Goal: Navigation & Orientation: Find specific page/section

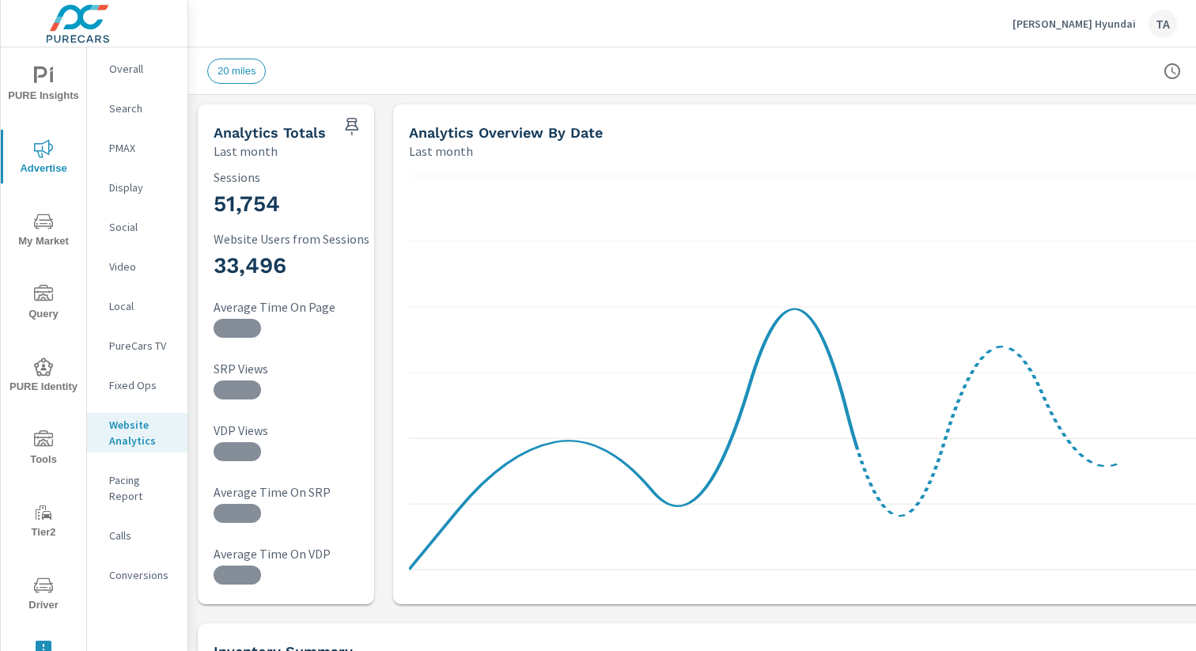
click at [77, 34] on img at bounding box center [78, 23] width 154 height 63
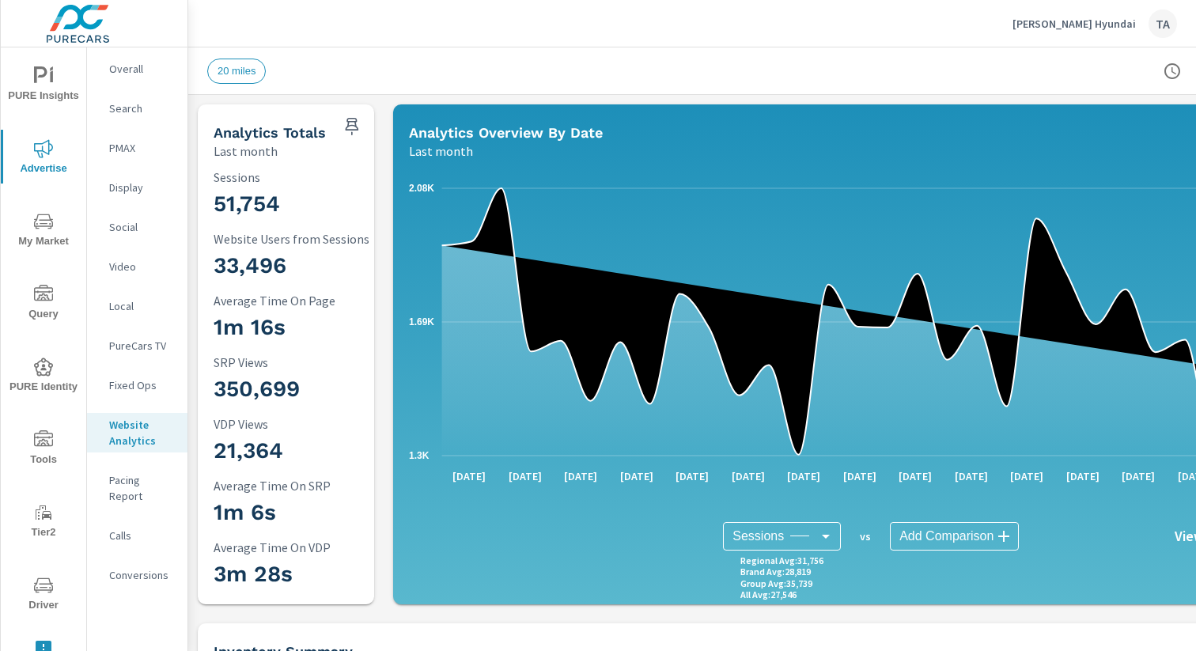
scroll to position [0, 163]
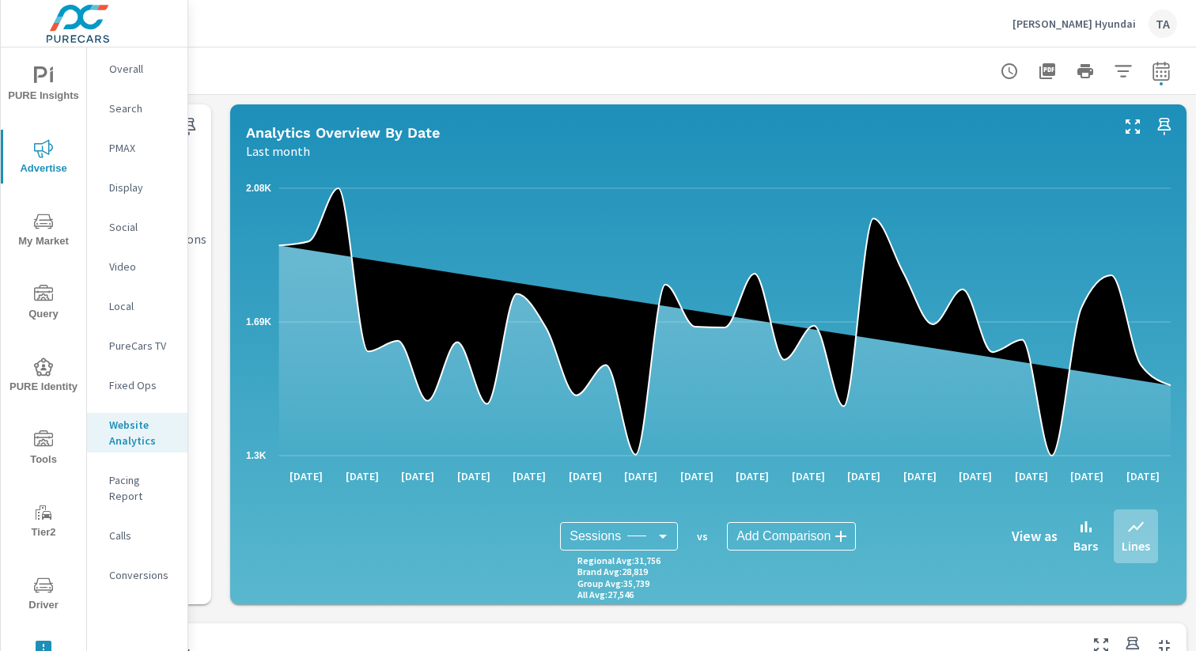
click at [1105, 32] on div "Sterling McCall Hyundai TA" at bounding box center [1095, 23] width 165 height 28
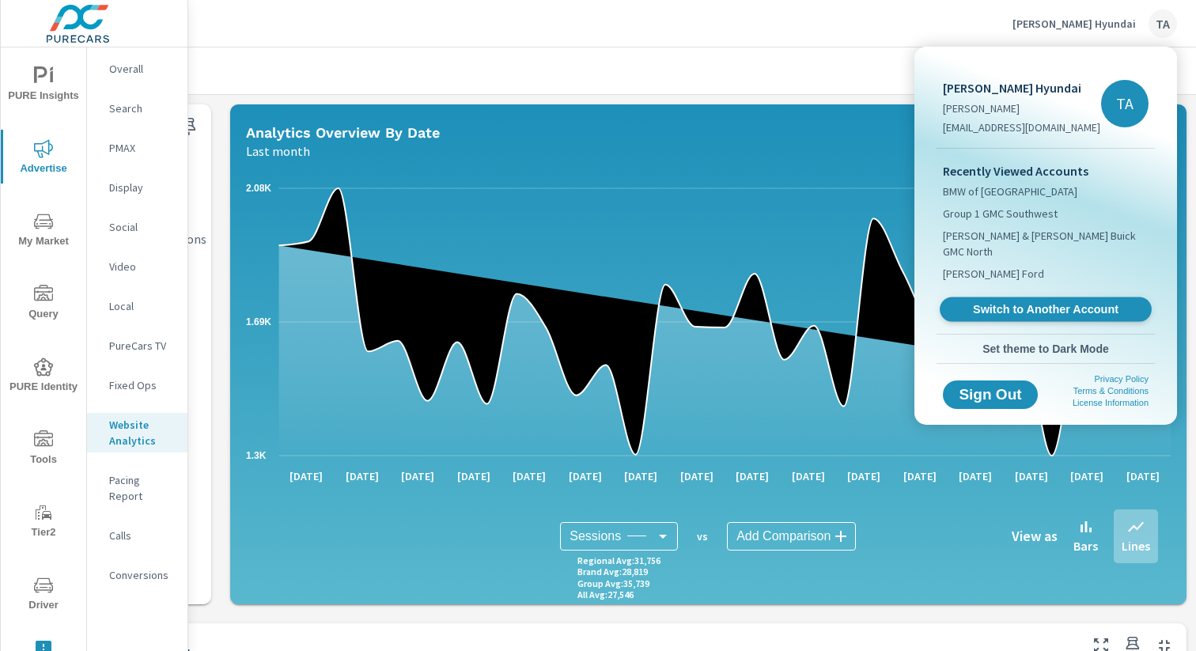
click at [1029, 302] on span "Switch to Another Account" at bounding box center [1046, 309] width 194 height 15
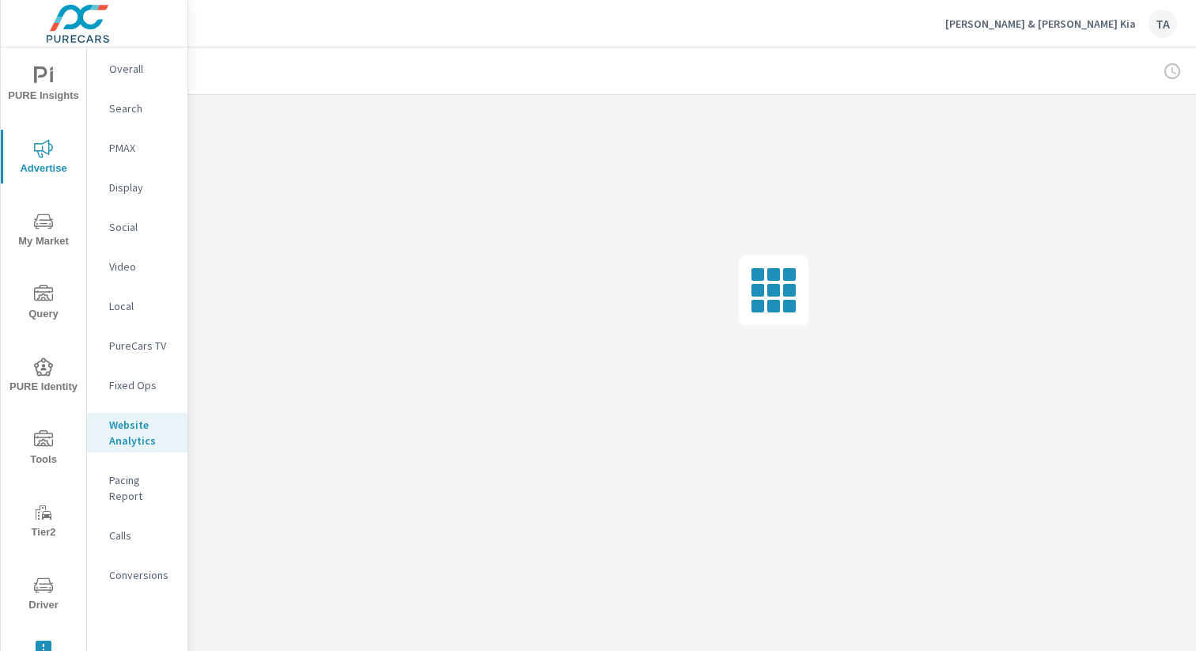
click at [136, 72] on p "Overall" at bounding box center [142, 69] width 66 height 16
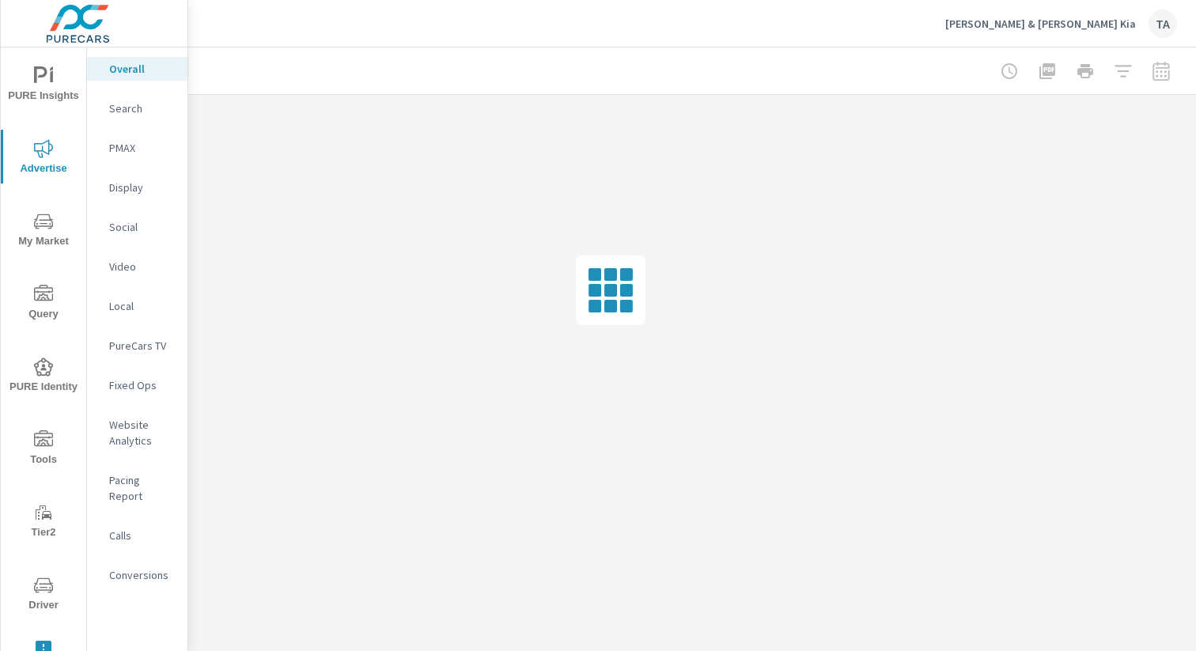
click at [51, 163] on span "Advertise" at bounding box center [44, 158] width 76 height 39
click at [44, 161] on span "Advertise" at bounding box center [44, 158] width 76 height 39
click at [55, 91] on span "PURE Insights" at bounding box center [44, 85] width 76 height 39
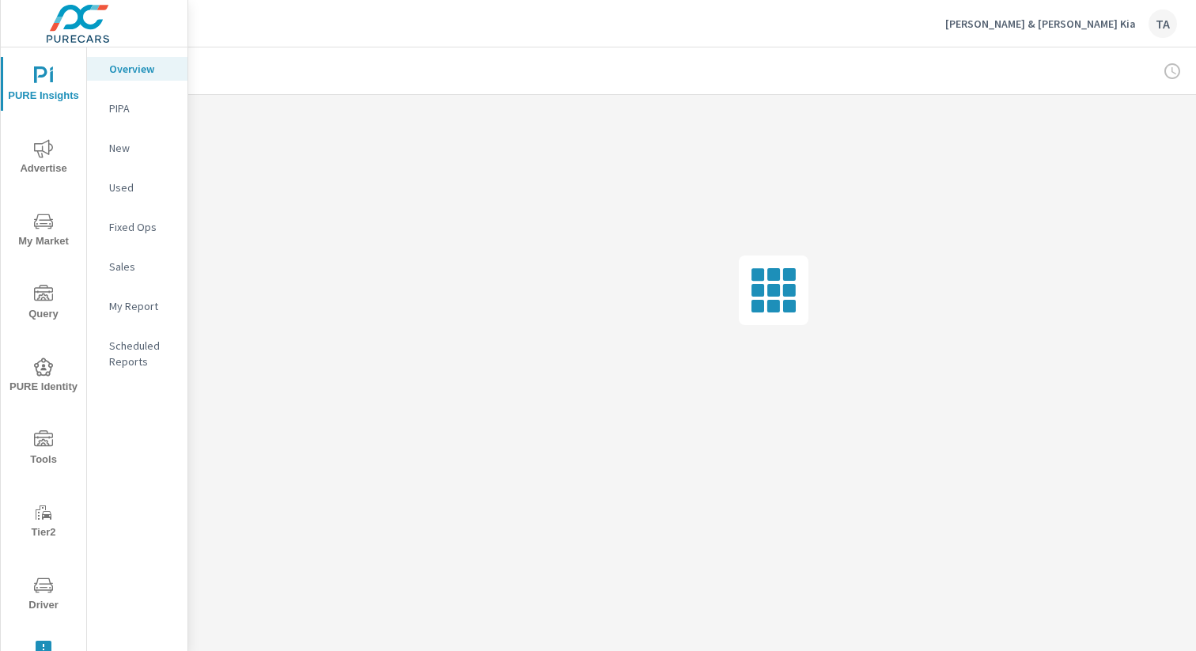
click at [137, 150] on p "New" at bounding box center [142, 148] width 66 height 16
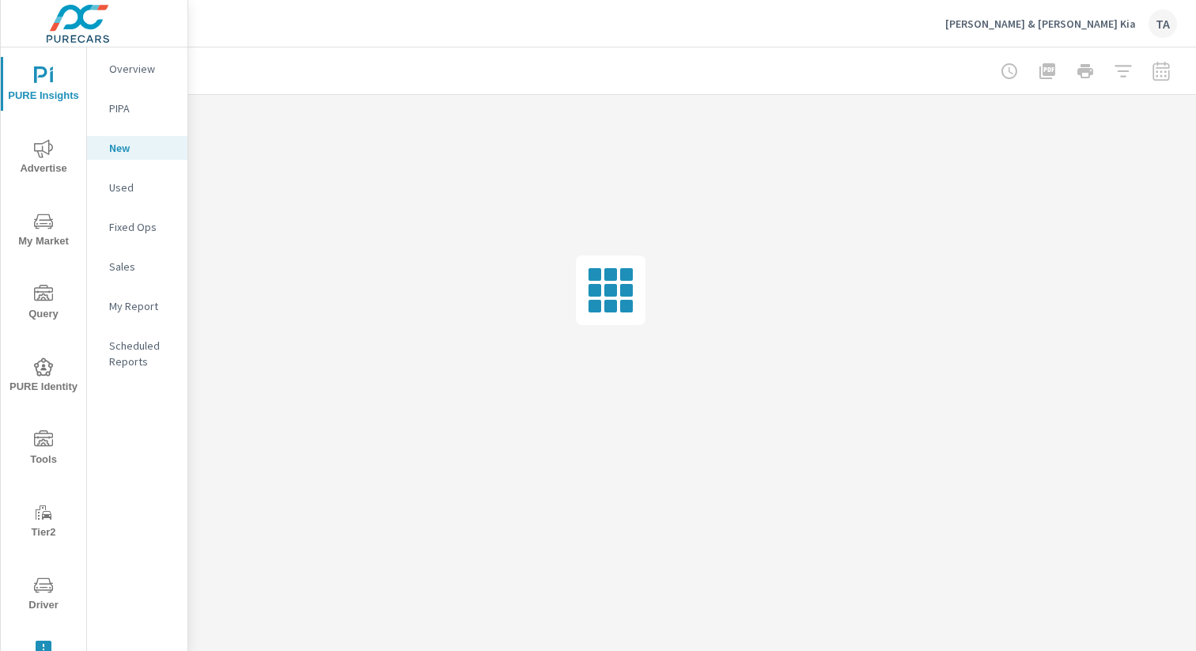
click at [119, 80] on nav "Overview PIPA New Used Fixed Ops Sales My Report Scheduled Reports" at bounding box center [137, 221] width 100 height 348
click at [121, 73] on p "Overview" at bounding box center [142, 69] width 66 height 16
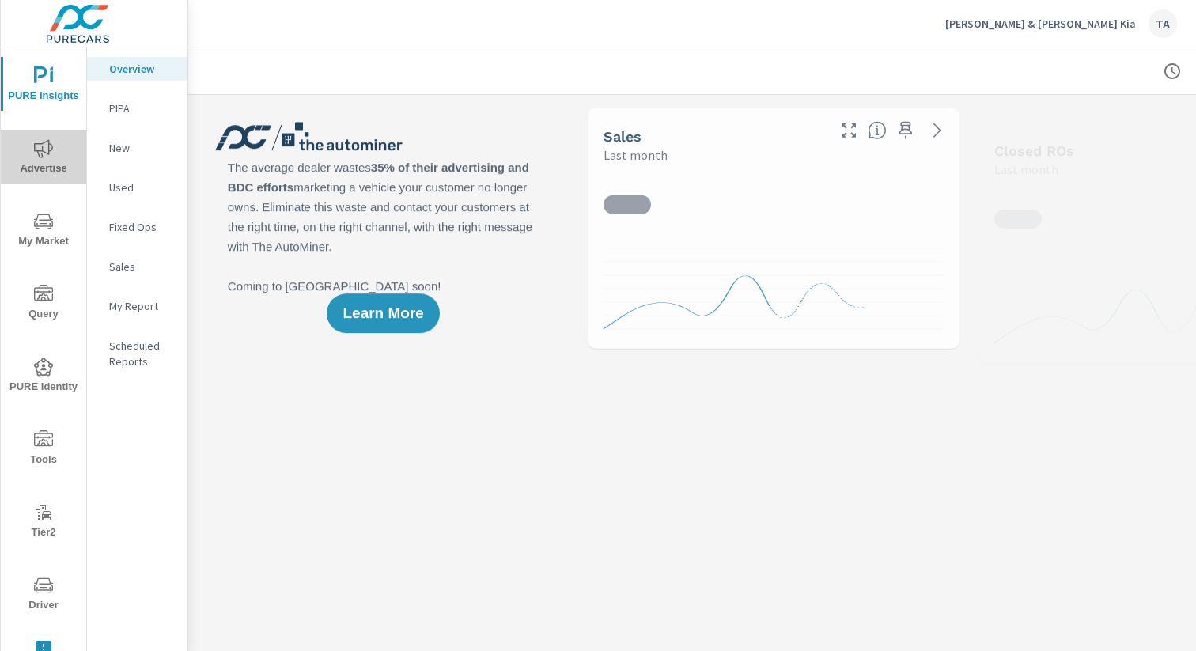
click at [36, 162] on span "Advertise" at bounding box center [44, 158] width 76 height 39
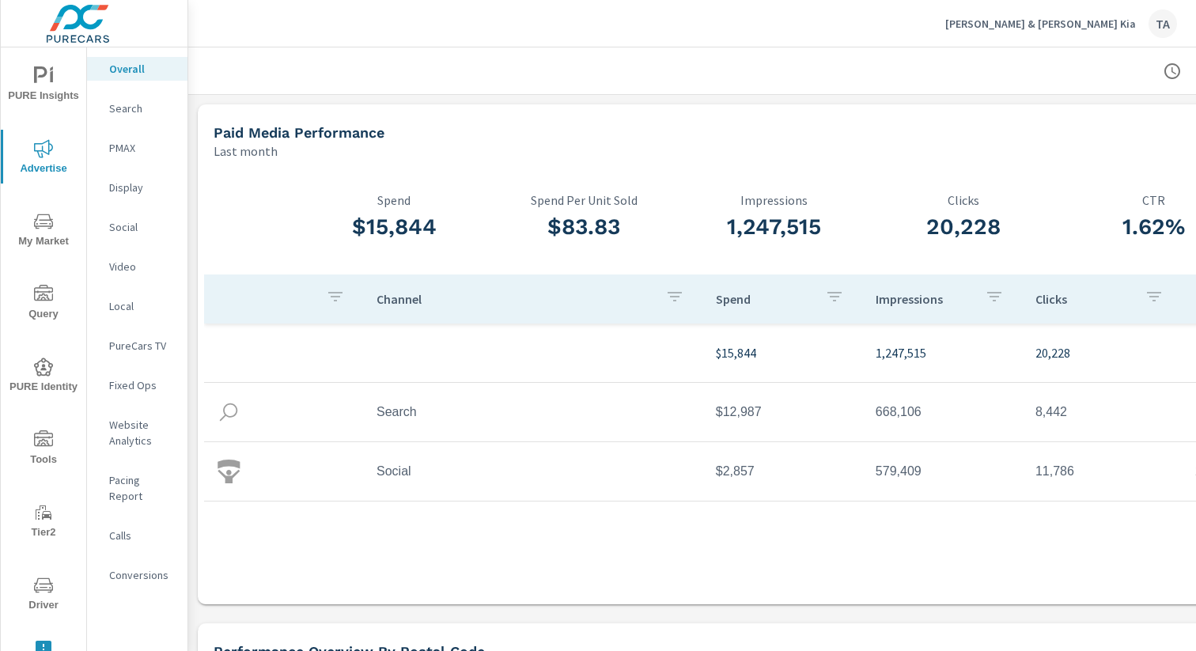
scroll to position [0, 163]
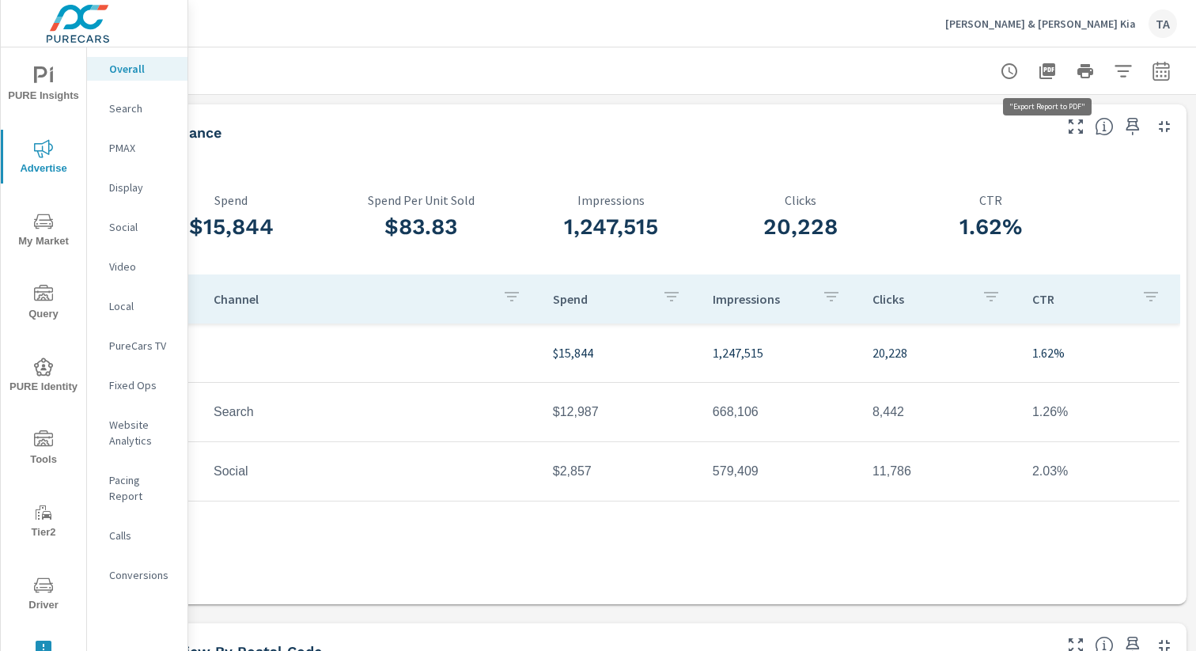
click at [1055, 77] on icon "button" at bounding box center [1047, 71] width 19 height 19
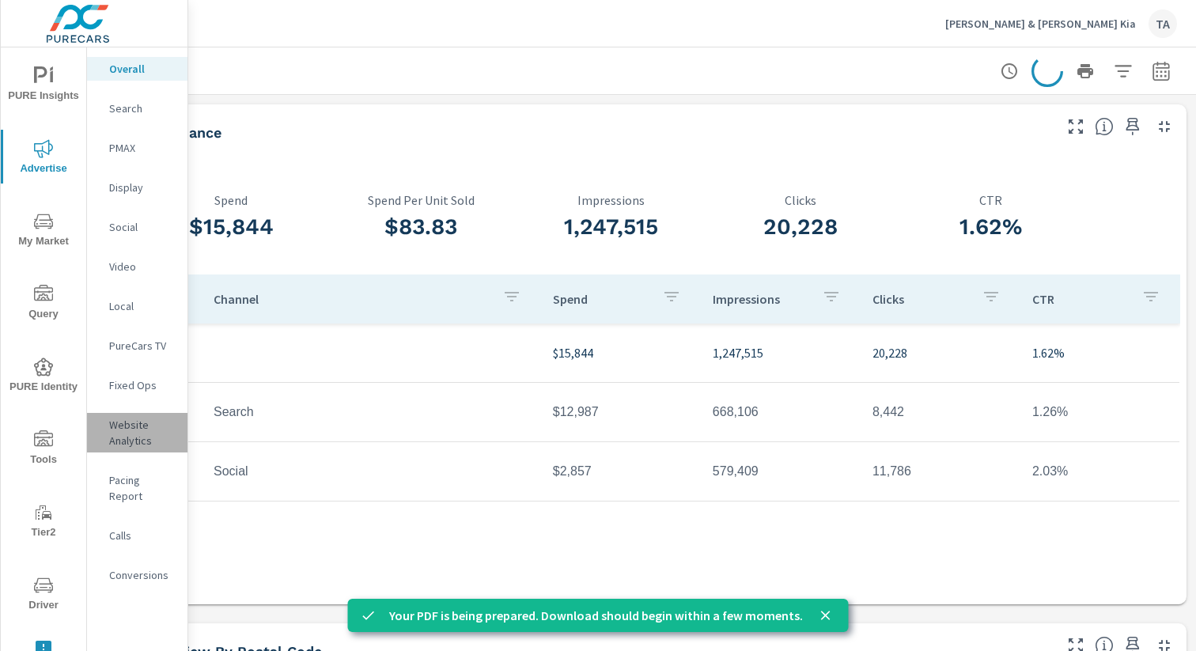
click at [131, 418] on p "Website Analytics" at bounding box center [142, 433] width 66 height 32
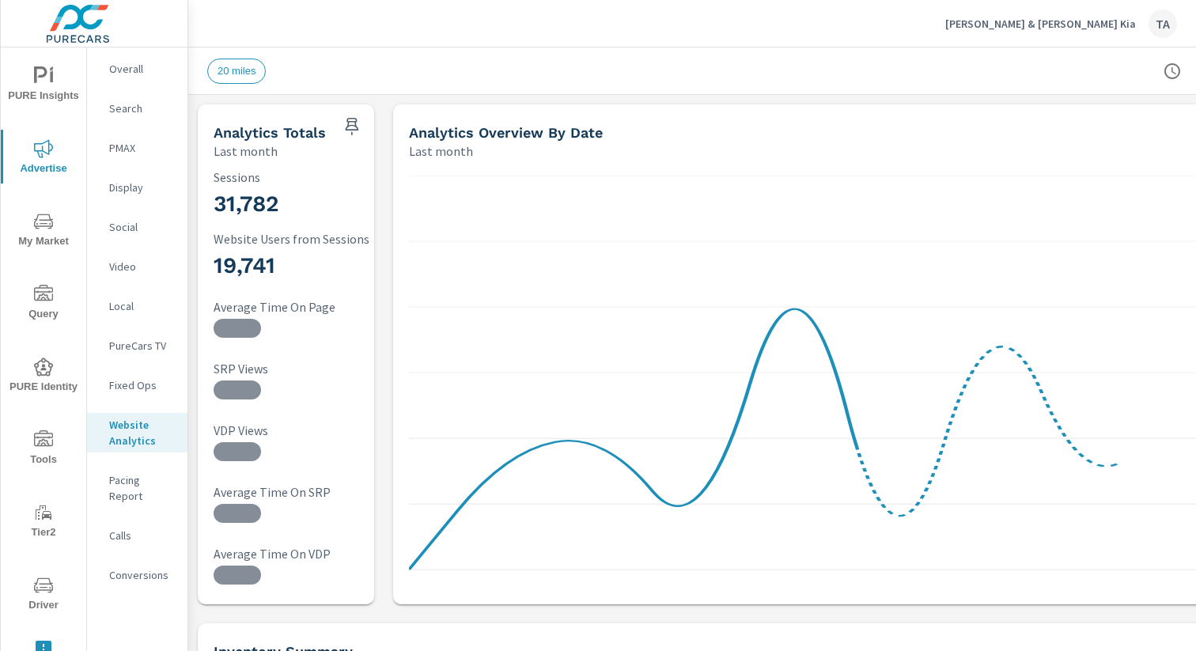
scroll to position [0, 163]
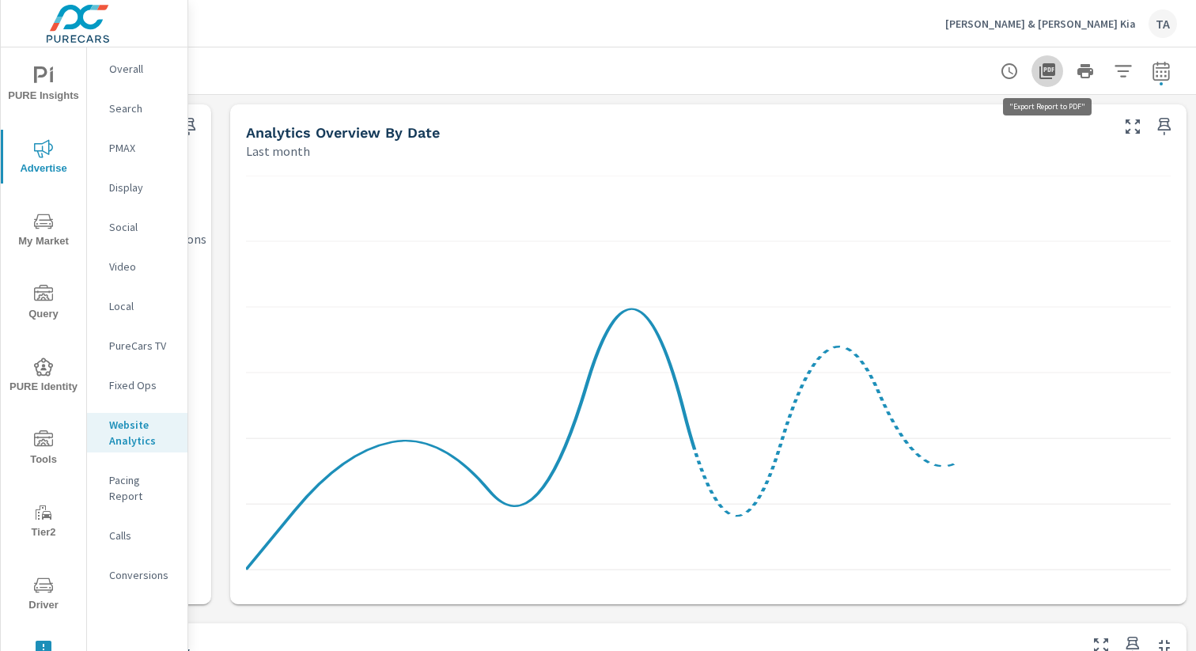
click at [1047, 68] on icon "button" at bounding box center [1048, 71] width 16 height 16
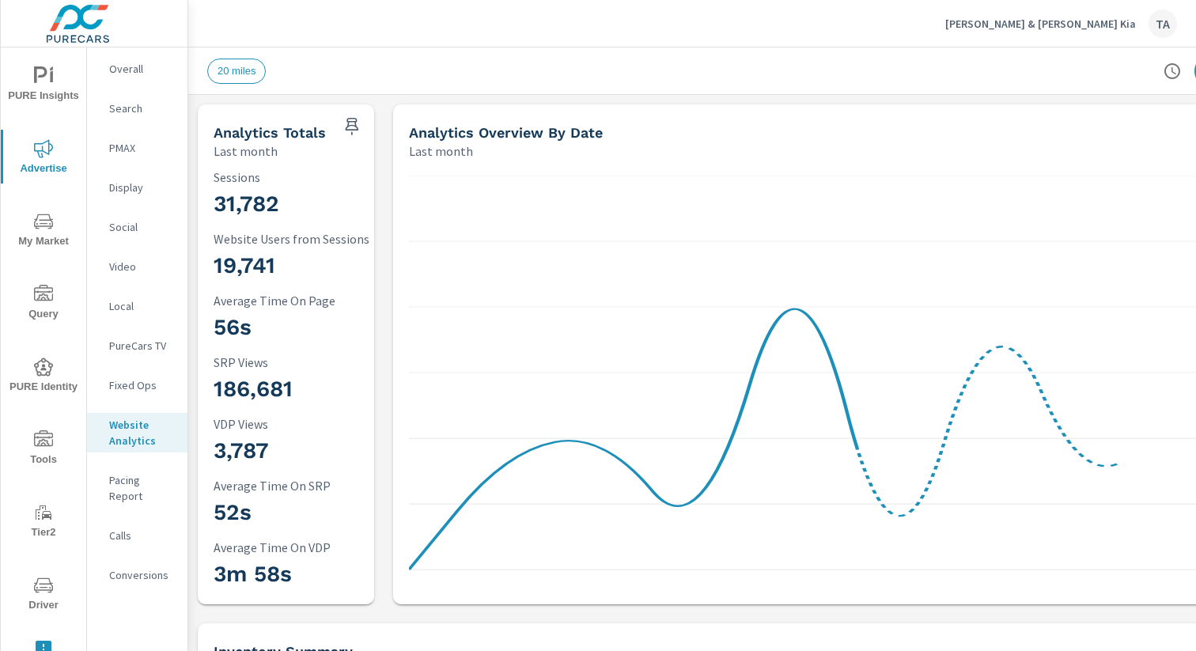
scroll to position [433, 0]
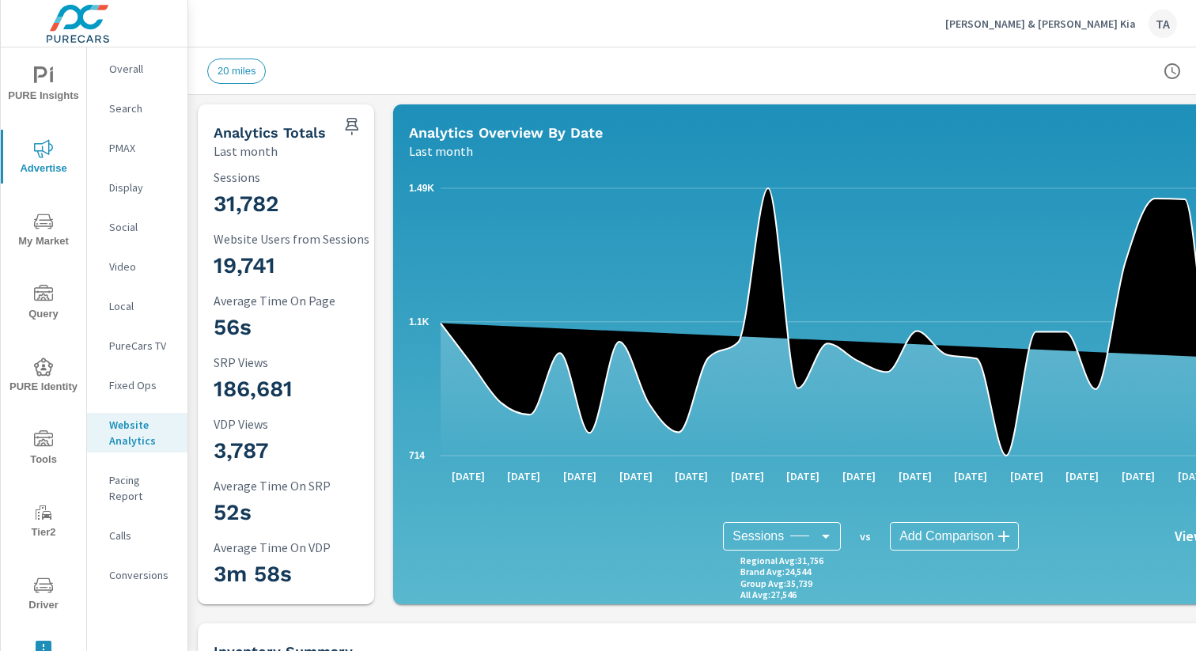
click at [89, 17] on img at bounding box center [78, 23] width 154 height 63
click at [1089, 12] on div "[PERSON_NAME] & [PERSON_NAME] Kia TA" at bounding box center [1062, 23] width 232 height 28
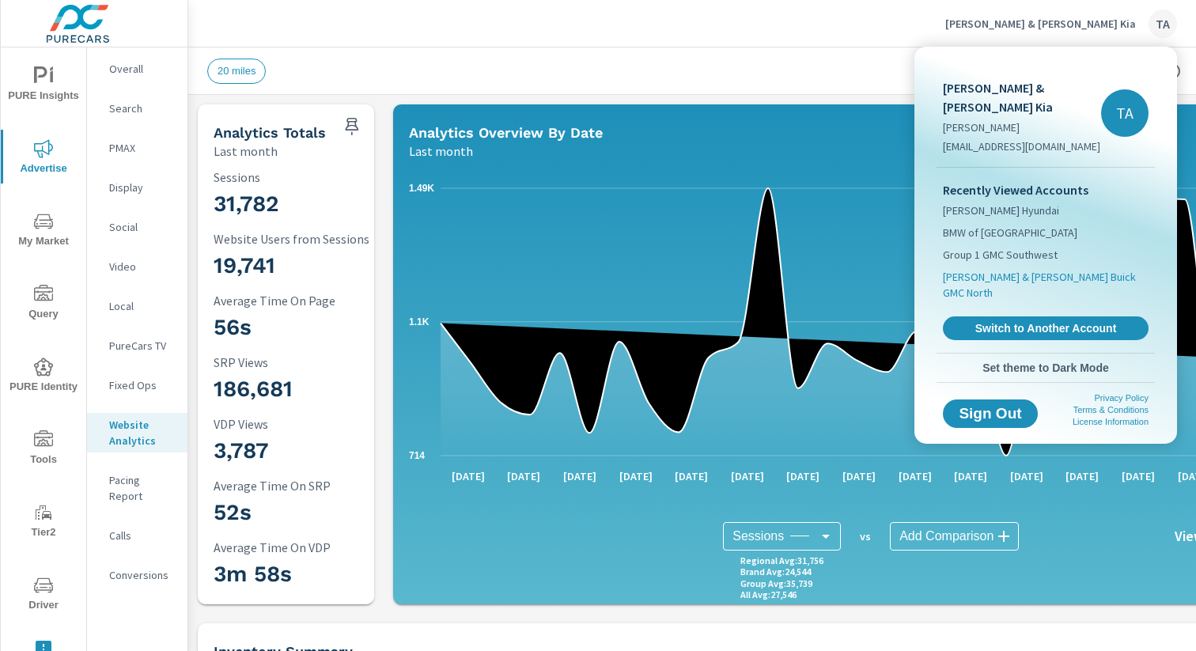
click at [1015, 269] on span "[PERSON_NAME] & [PERSON_NAME] Buick GMC North" at bounding box center [1046, 285] width 206 height 32
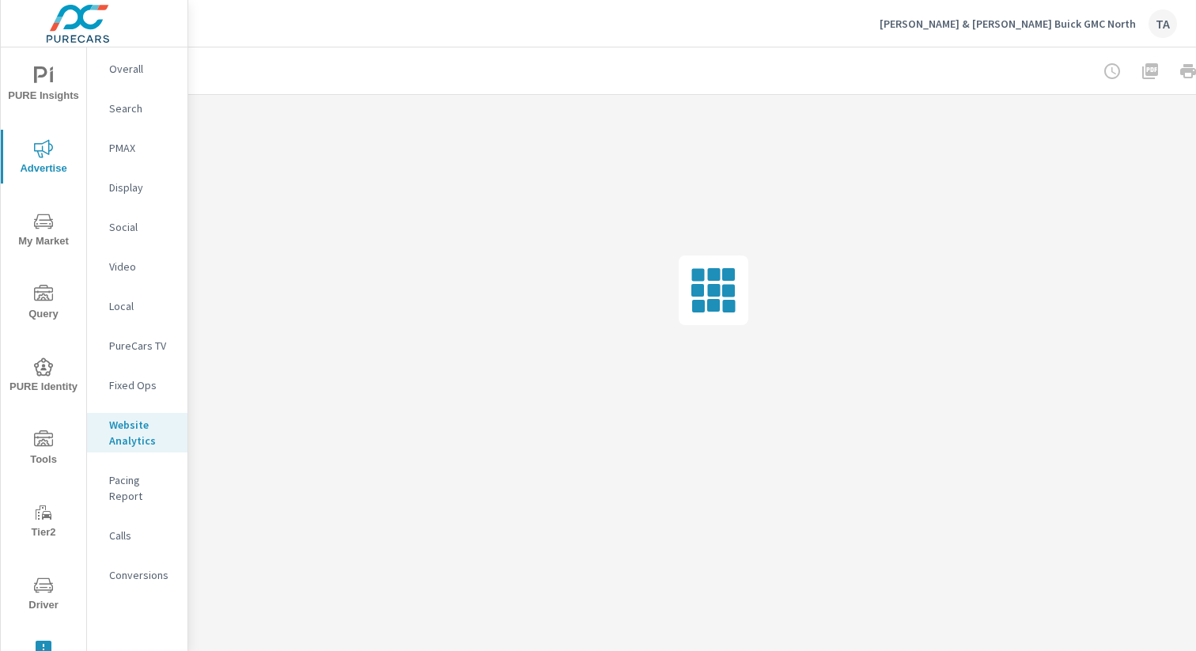
scroll to position [0, 163]
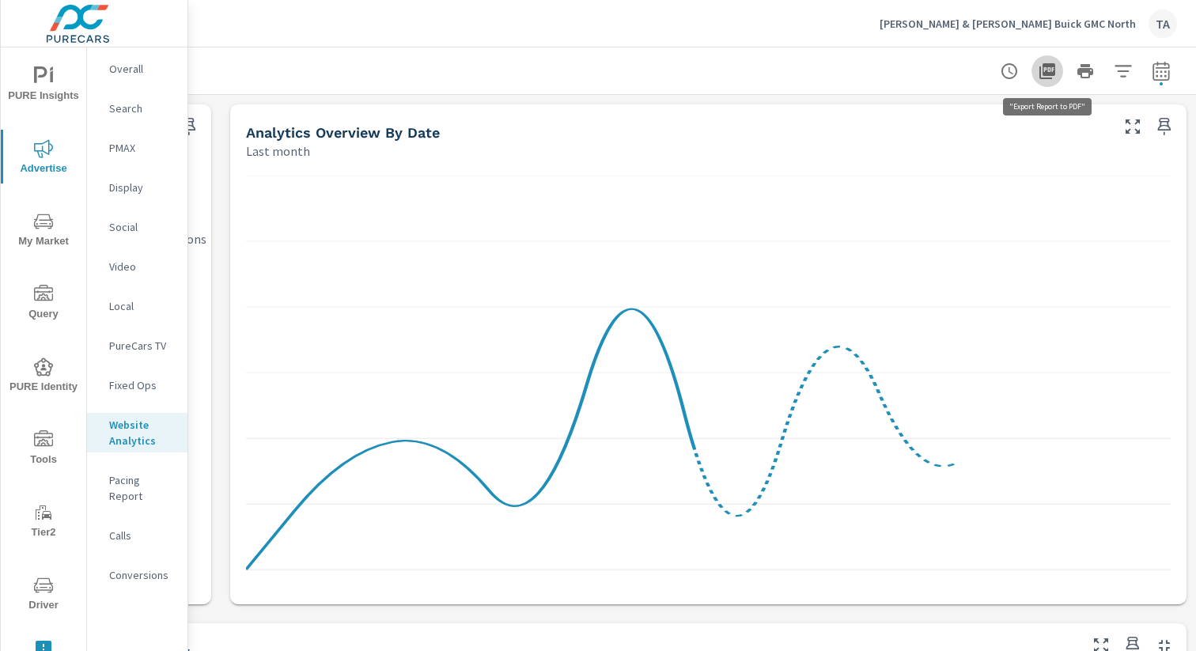
click at [1054, 66] on icon "button" at bounding box center [1048, 71] width 16 height 16
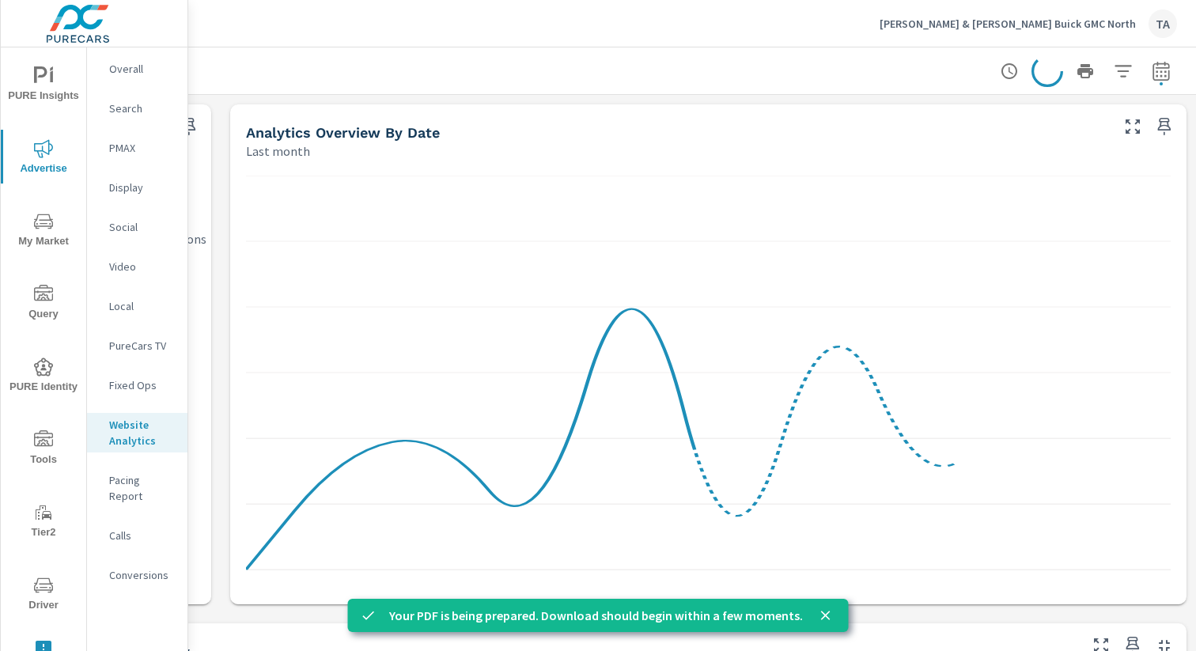
click at [135, 67] on p "Overall" at bounding box center [142, 69] width 66 height 16
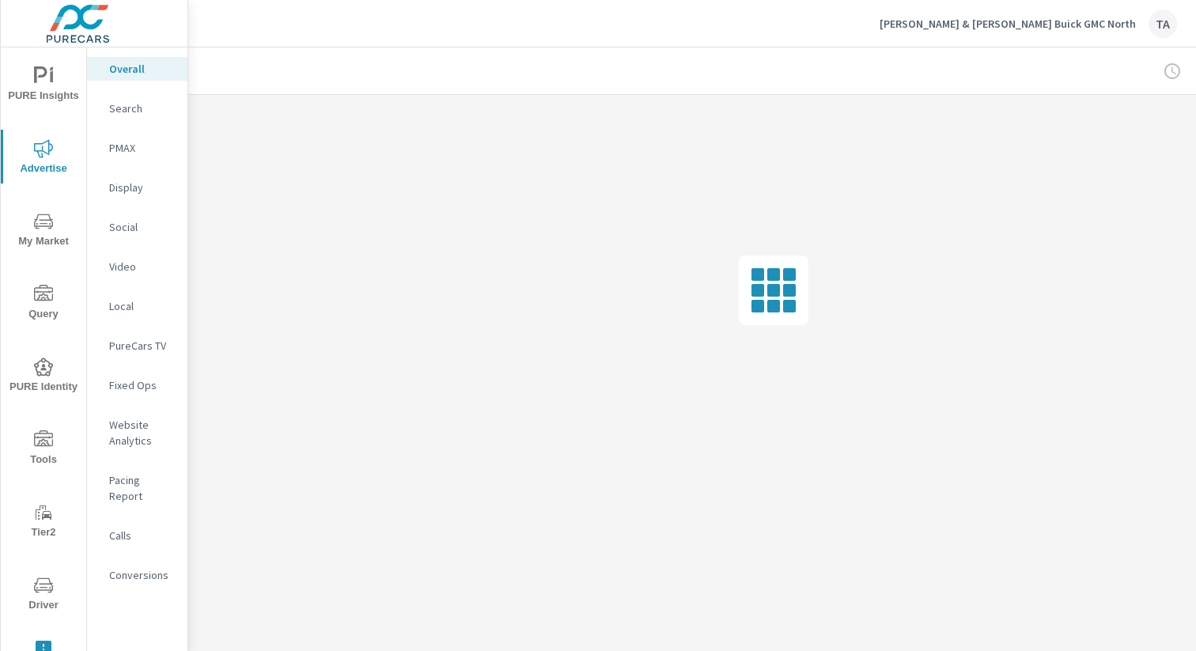
scroll to position [0, 163]
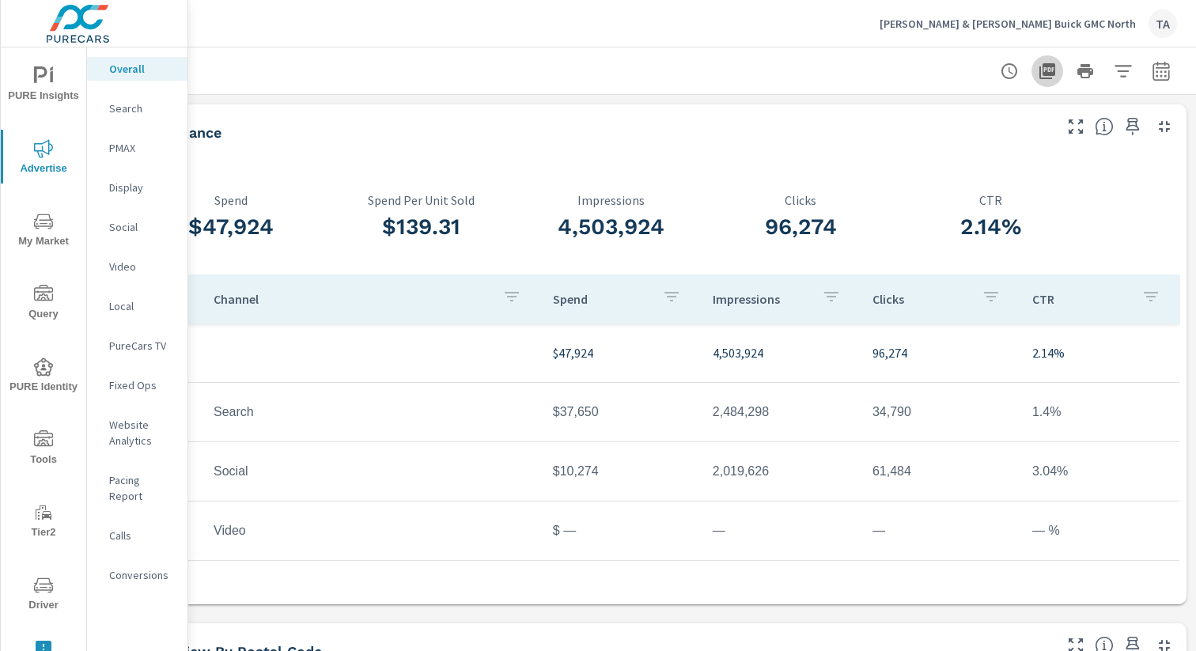
click at [1043, 76] on icon "button" at bounding box center [1047, 71] width 19 height 19
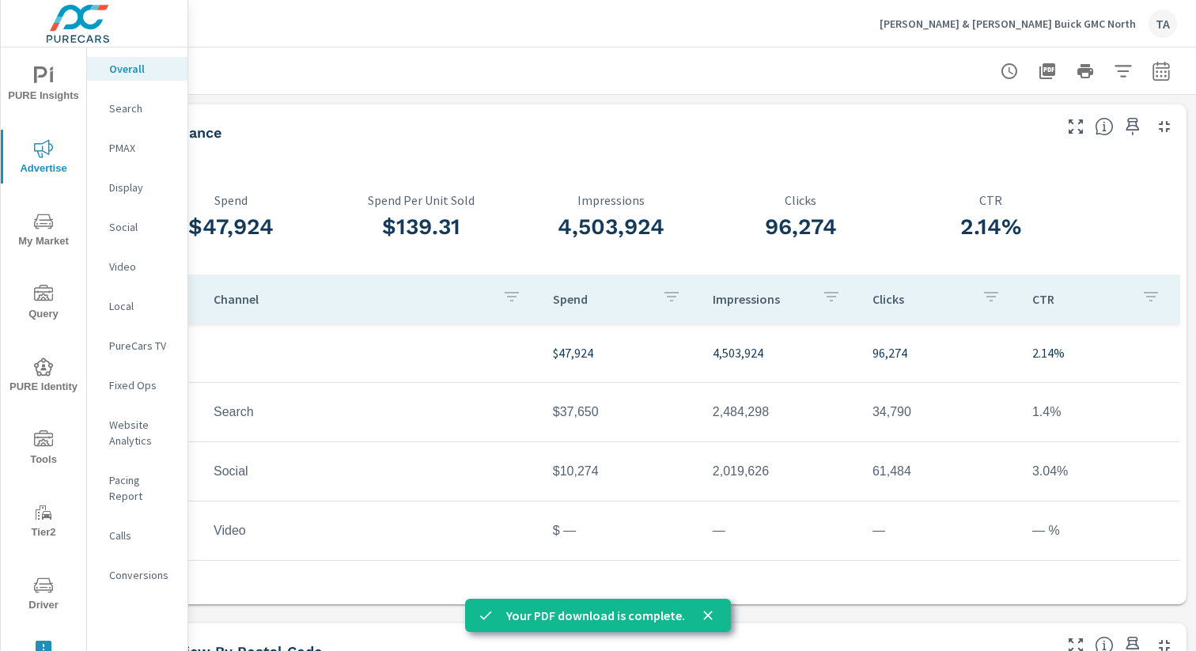
click at [1059, 24] on p "[PERSON_NAME] & [PERSON_NAME] Buick GMC North" at bounding box center [1008, 24] width 256 height 14
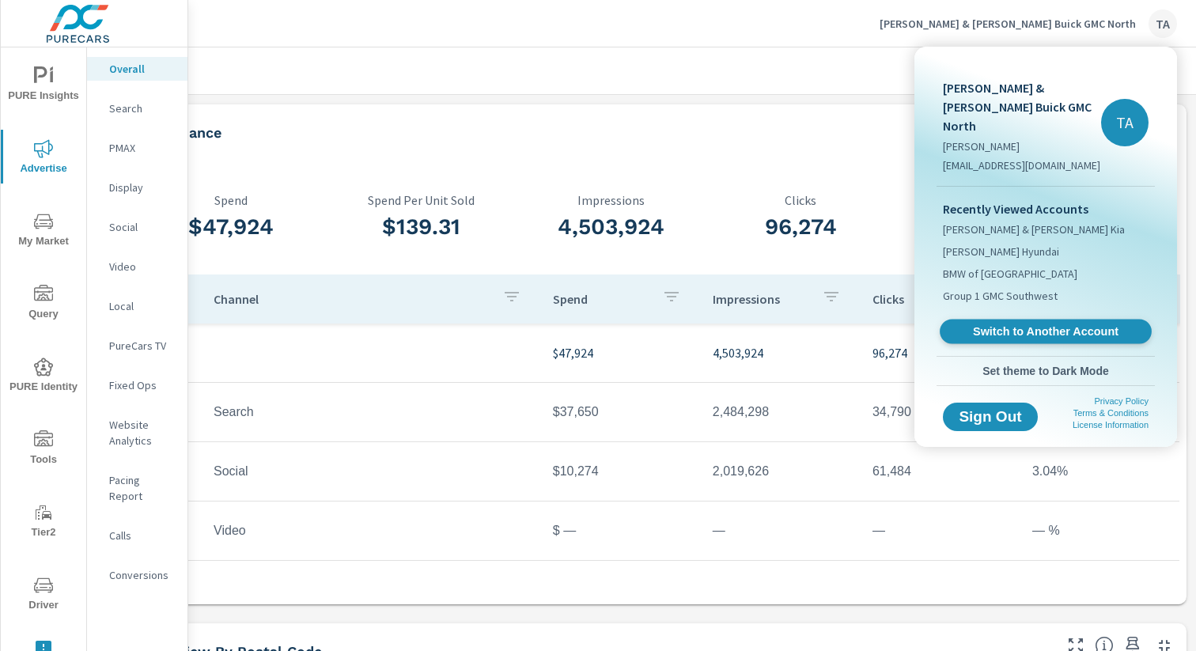
click at [1021, 324] on span "Switch to Another Account" at bounding box center [1046, 331] width 194 height 15
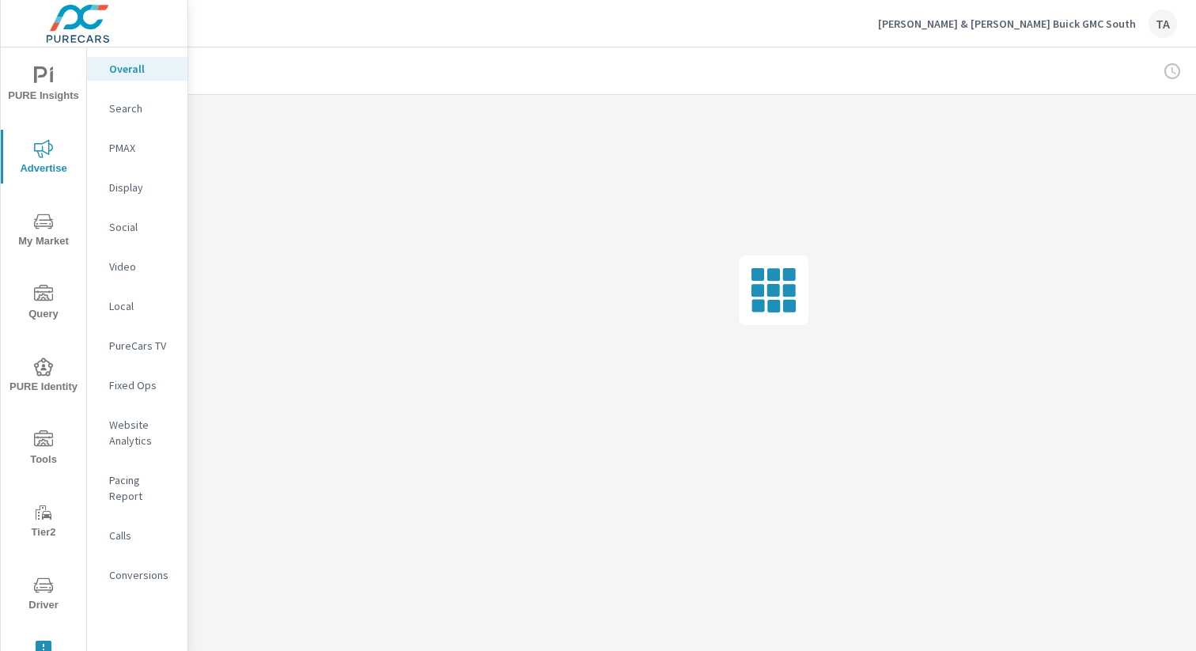
scroll to position [0, 163]
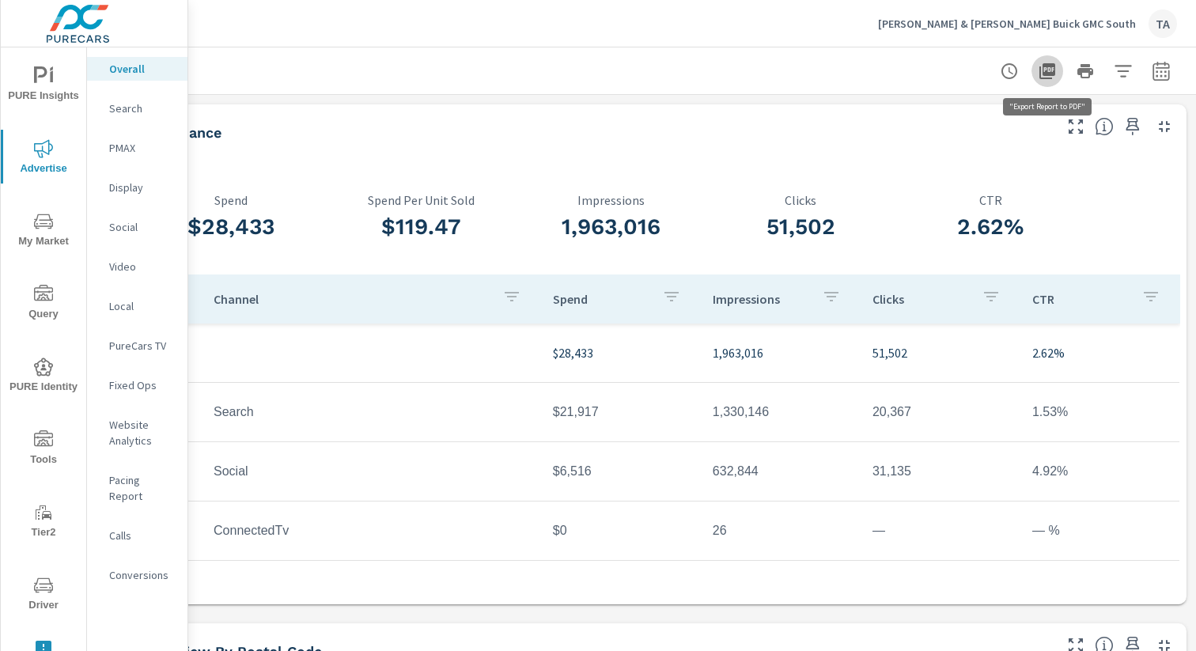
click at [1054, 70] on icon "button" at bounding box center [1048, 71] width 16 height 16
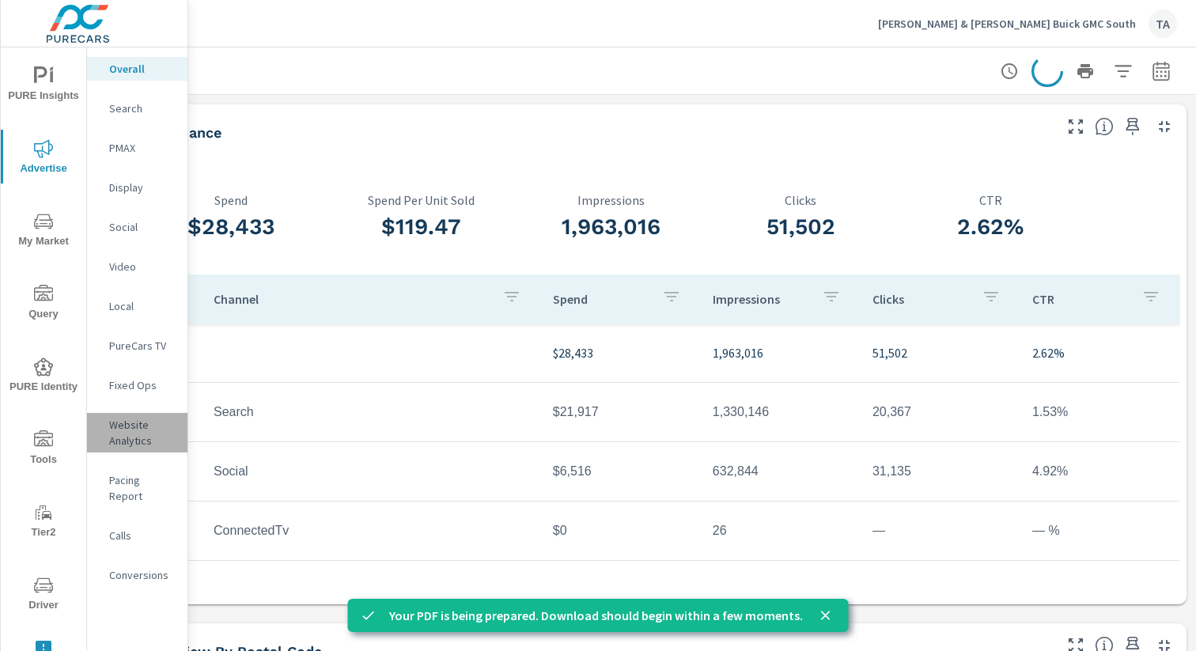
click at [126, 441] on p "Website Analytics" at bounding box center [142, 433] width 66 height 32
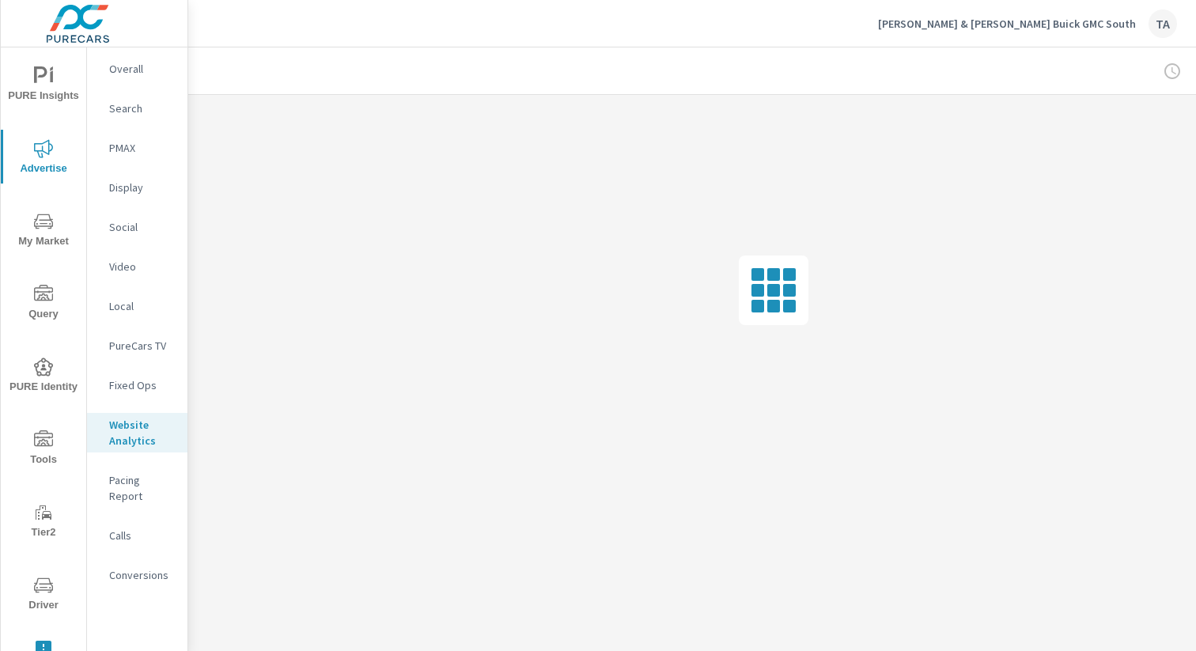
scroll to position [0, 163]
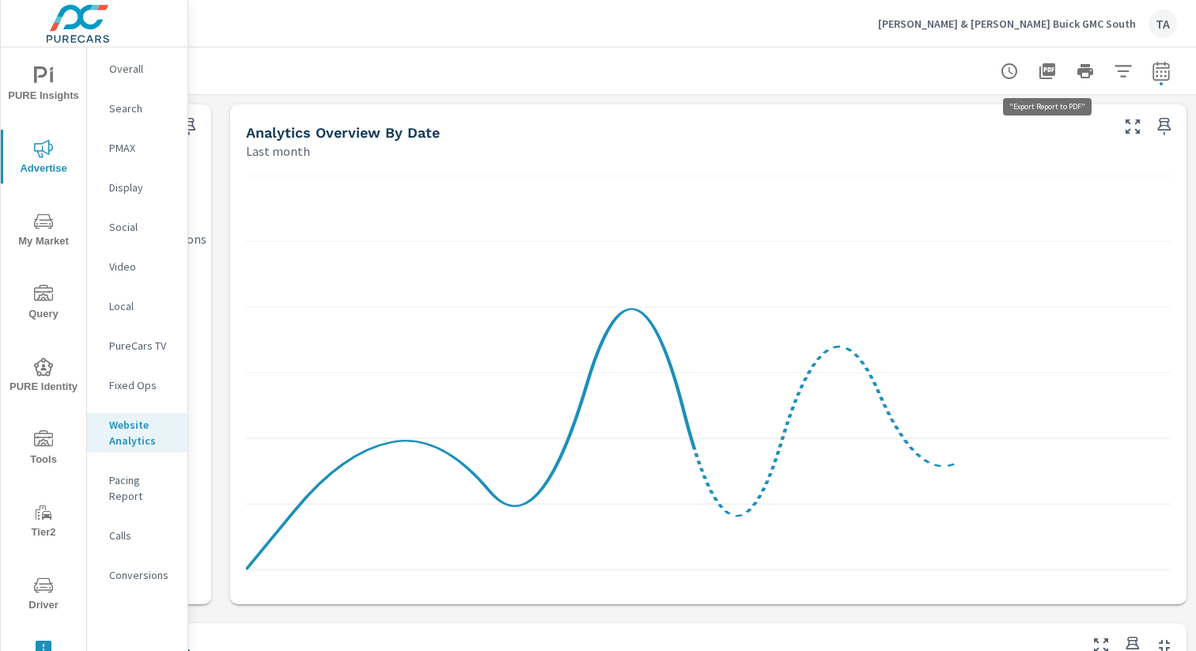
click at [1038, 58] on button "button" at bounding box center [1048, 71] width 32 height 32
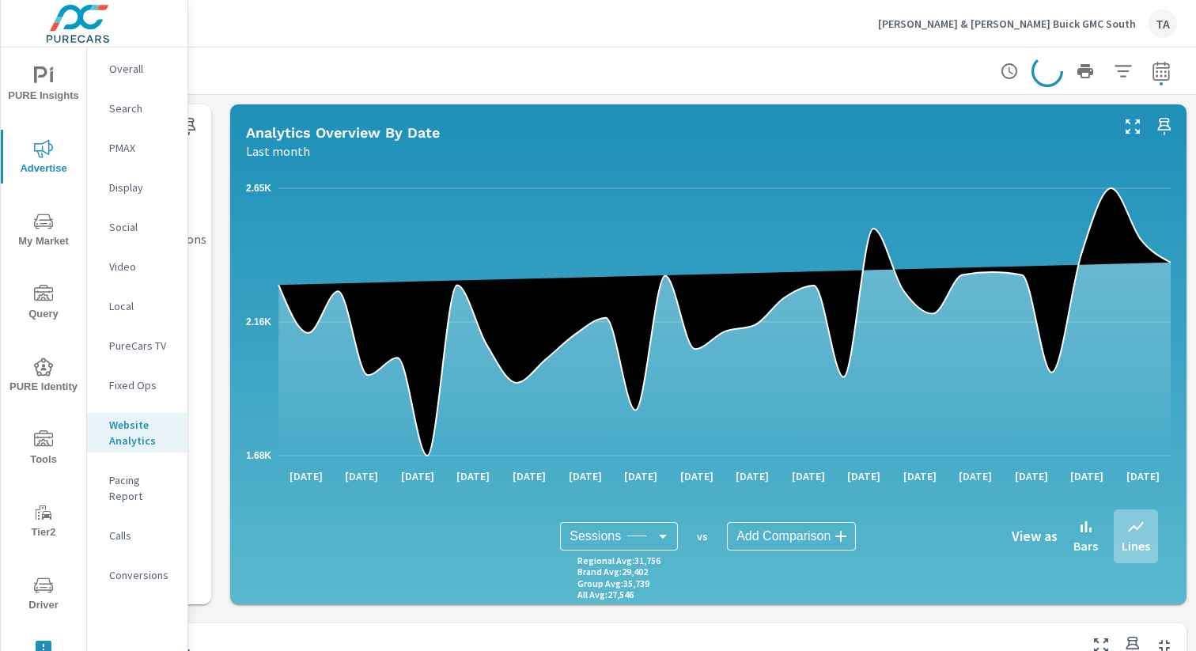
scroll to position [1, 0]
